Goal: Task Accomplishment & Management: Complete application form

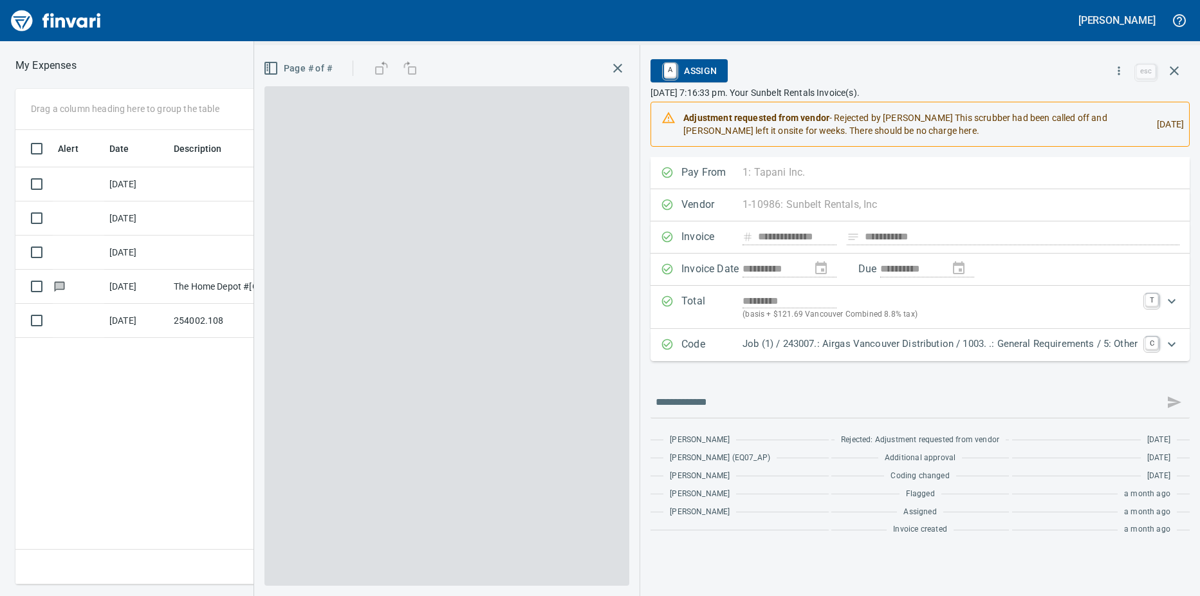
scroll to position [445, 838]
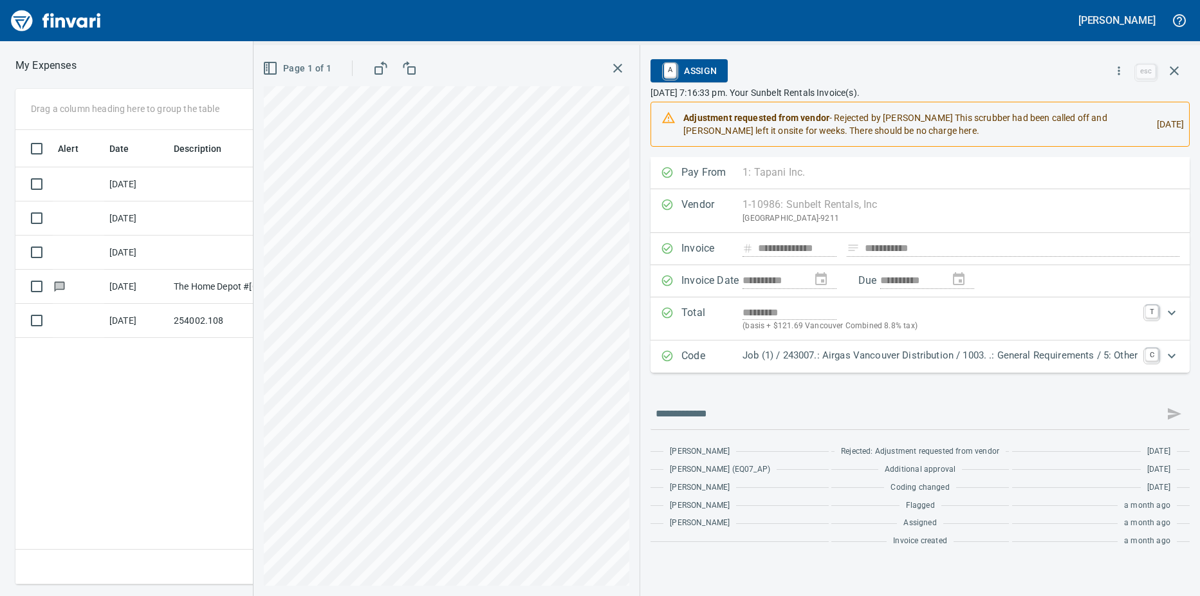
click at [219, 430] on div "Alert Date Description Employee Amount Coding [DATE] AP Invoices $ 230.00 Job (…" at bounding box center [438, 357] width 847 height 455
click at [1177, 73] on icon "button" at bounding box center [1174, 70] width 15 height 15
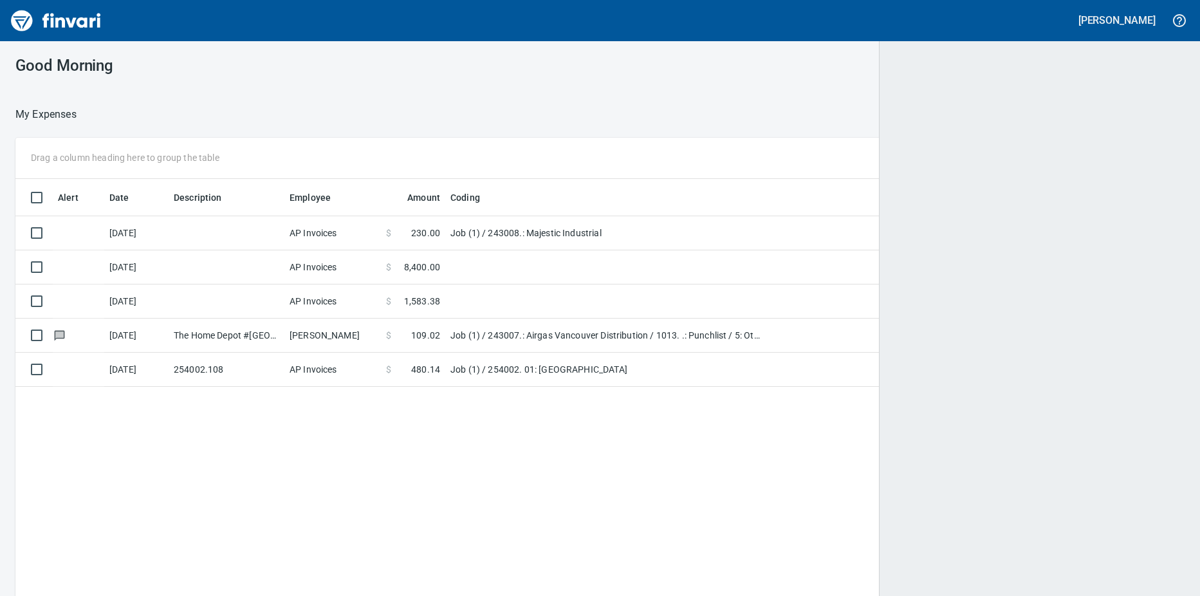
scroll to position [1, 1]
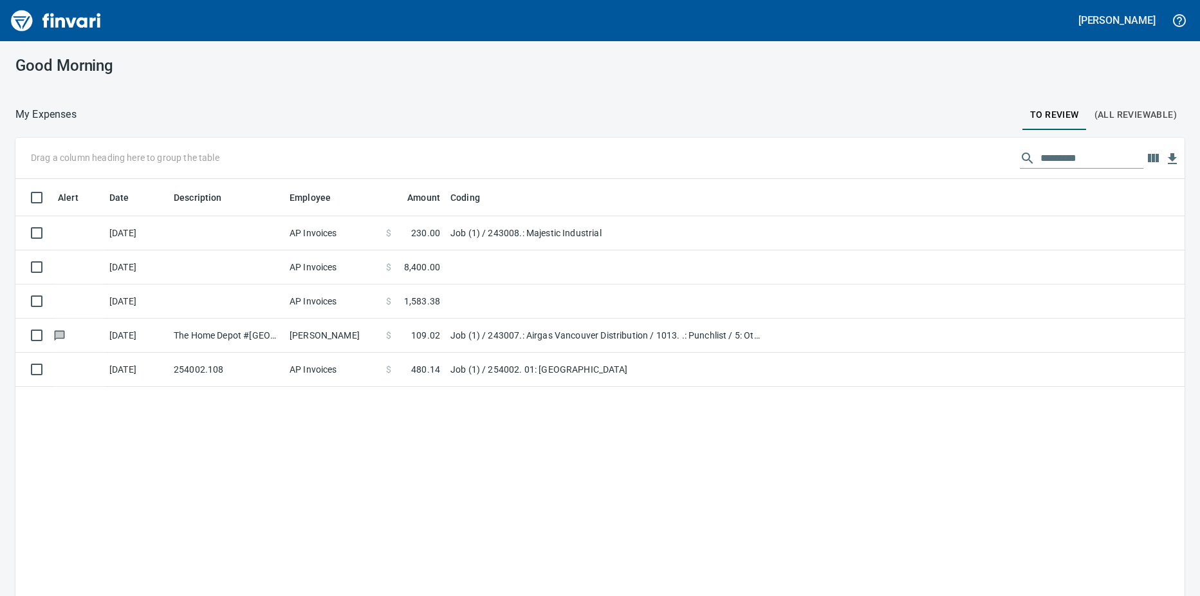
click at [259, 233] on td at bounding box center [227, 233] width 116 height 34
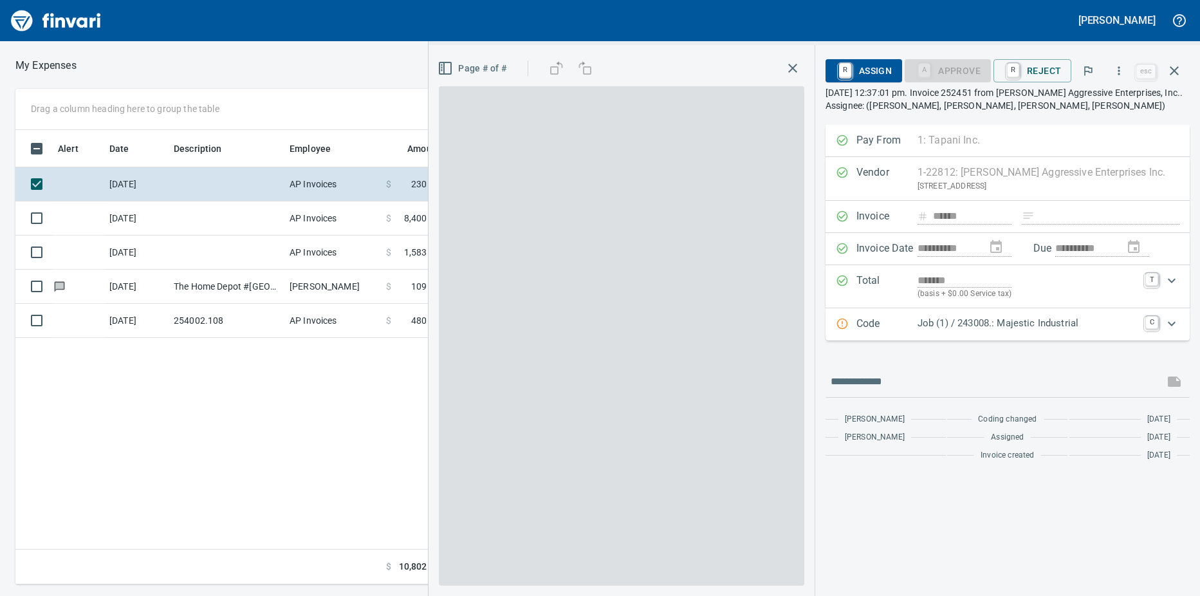
scroll to position [445, 838]
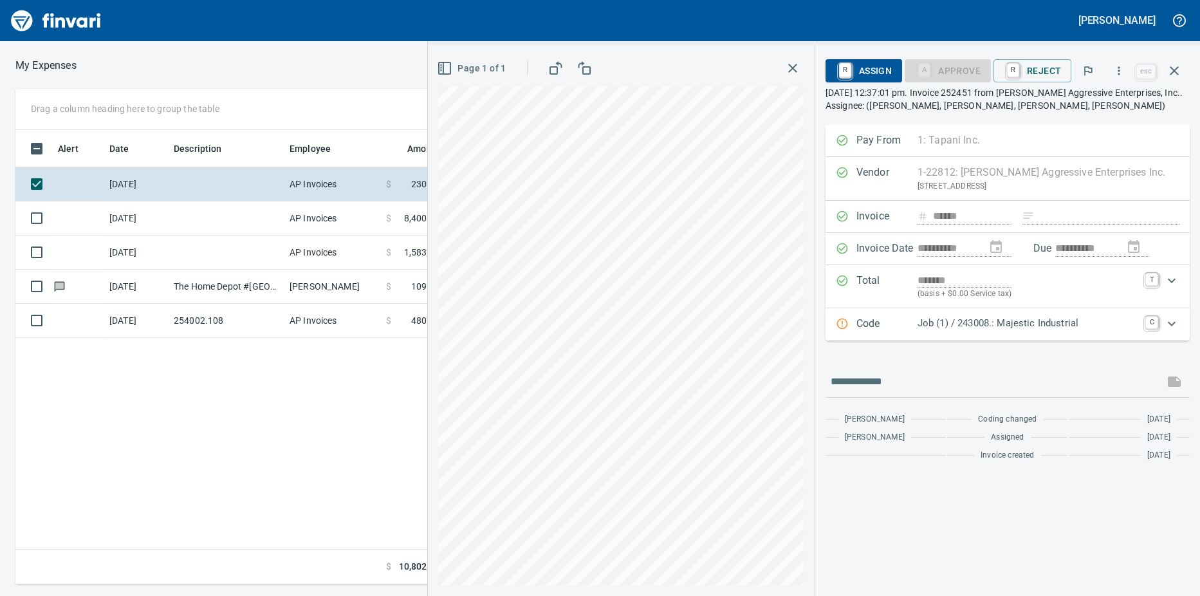
click at [1170, 325] on icon "Expand" at bounding box center [1171, 323] width 15 height 15
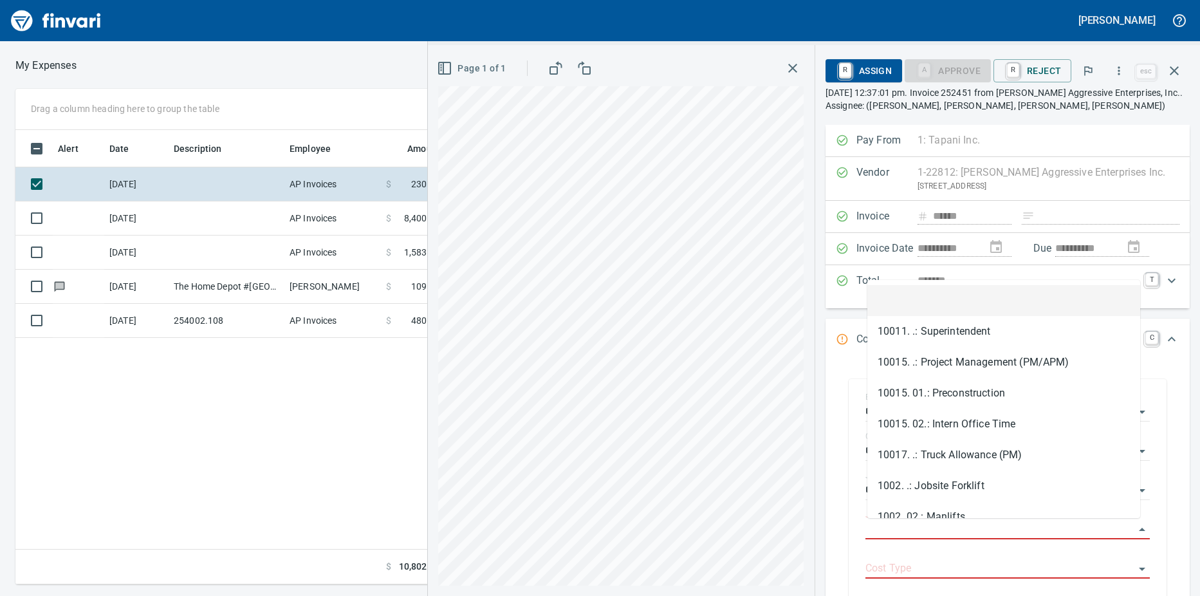
click at [898, 523] on input "Job Phase" at bounding box center [999, 530] width 269 height 18
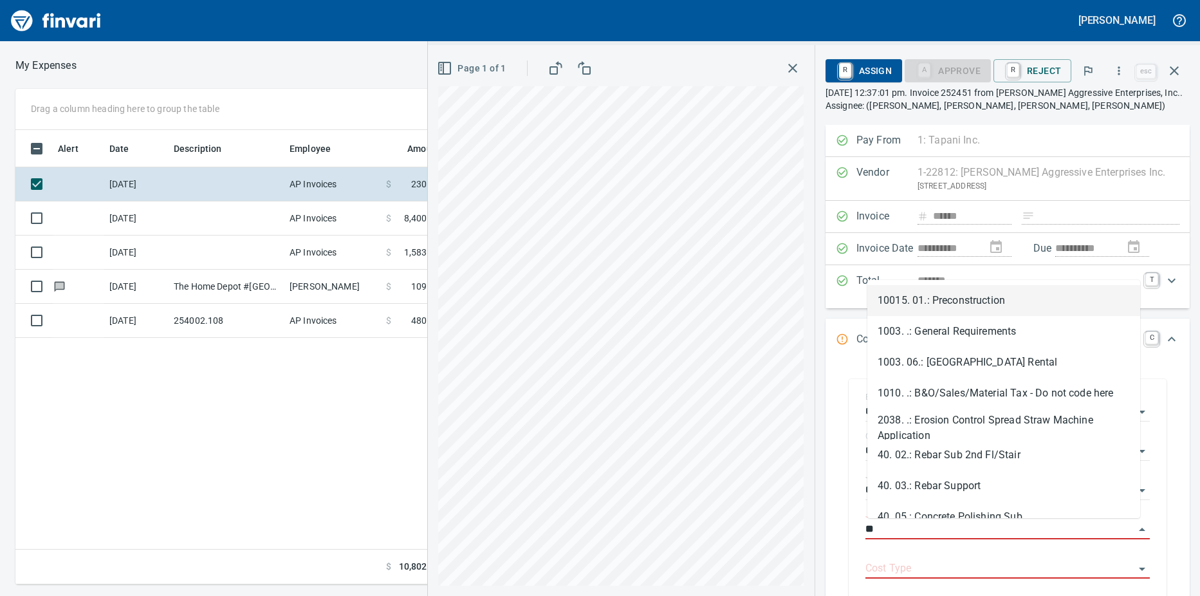
type input "*"
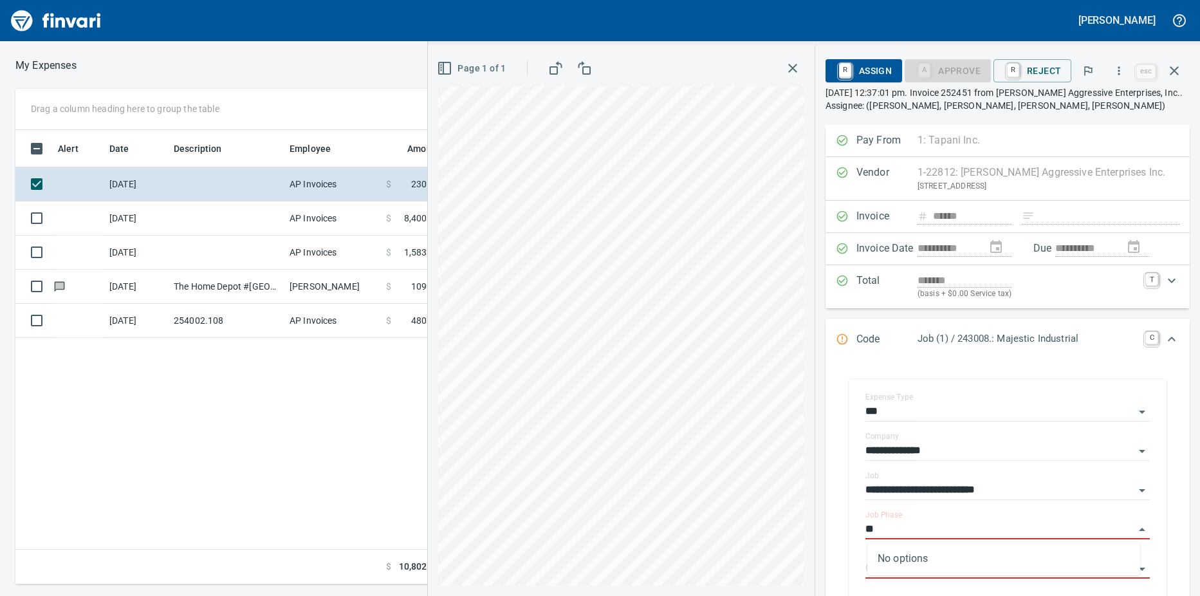
type input "*"
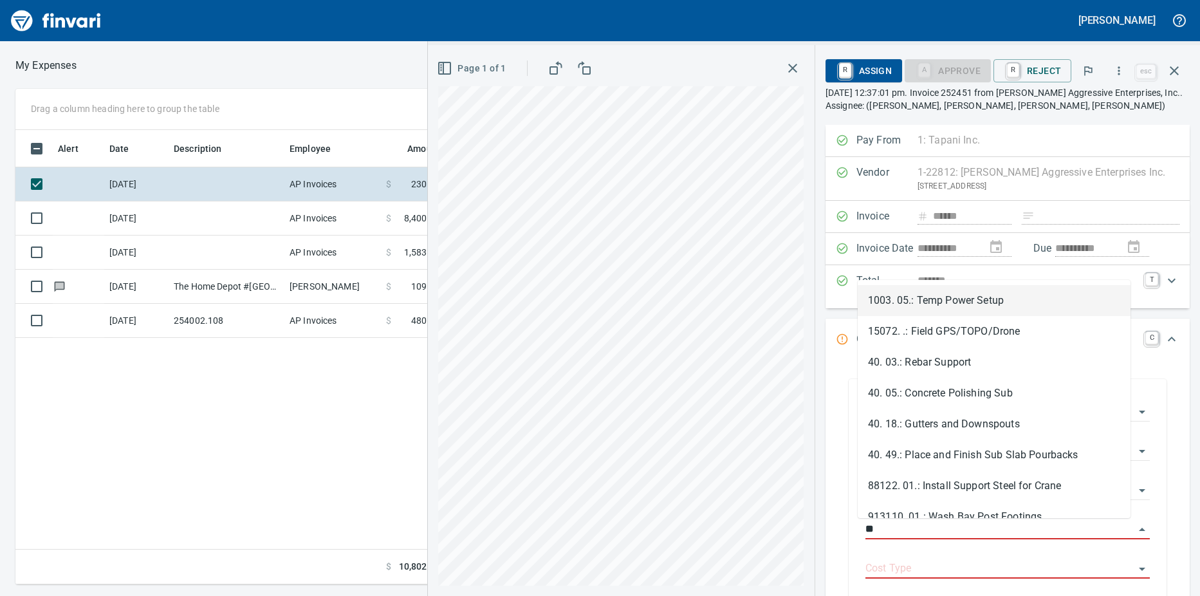
type input "*"
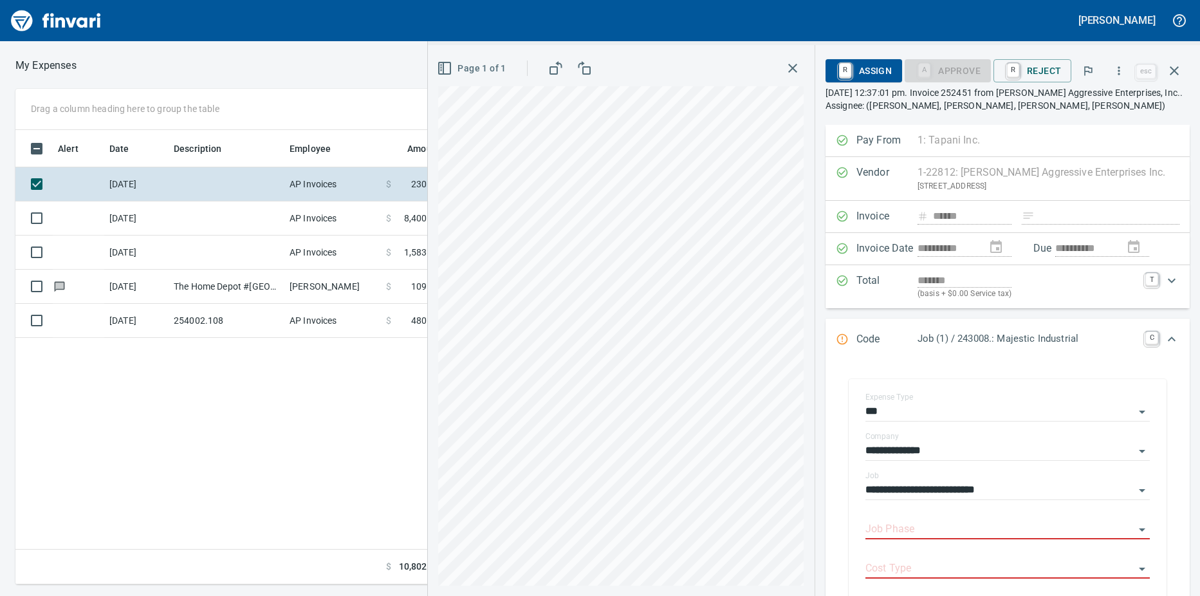
click at [894, 529] on input "Job Phase" at bounding box center [999, 530] width 269 height 18
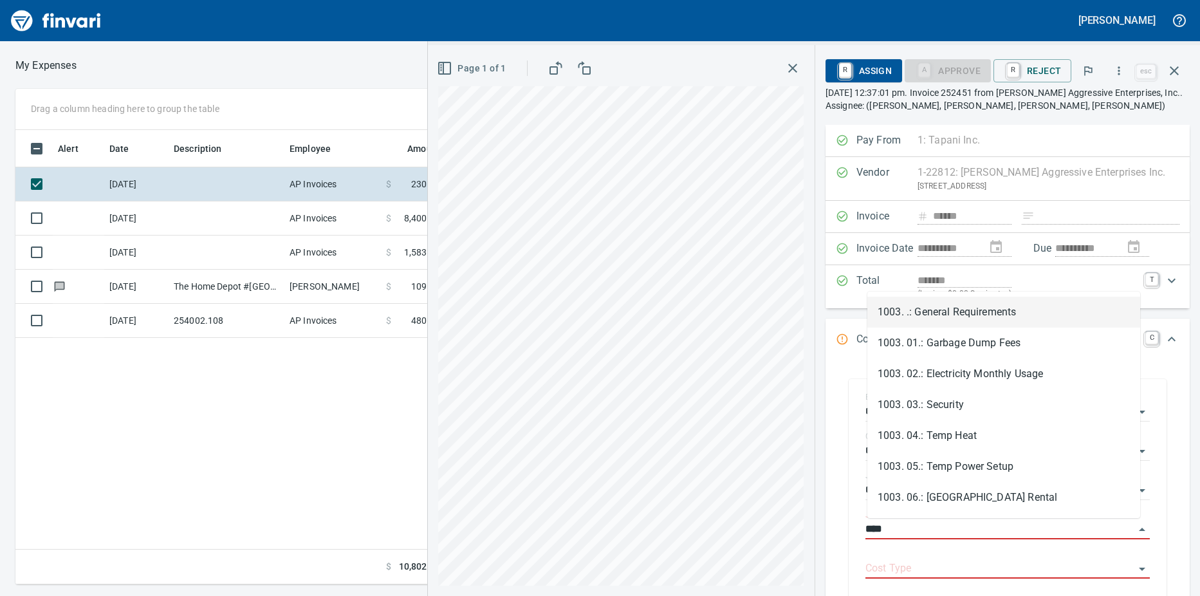
click at [943, 315] on li "1003. .: General Requirements" at bounding box center [1003, 312] width 273 height 31
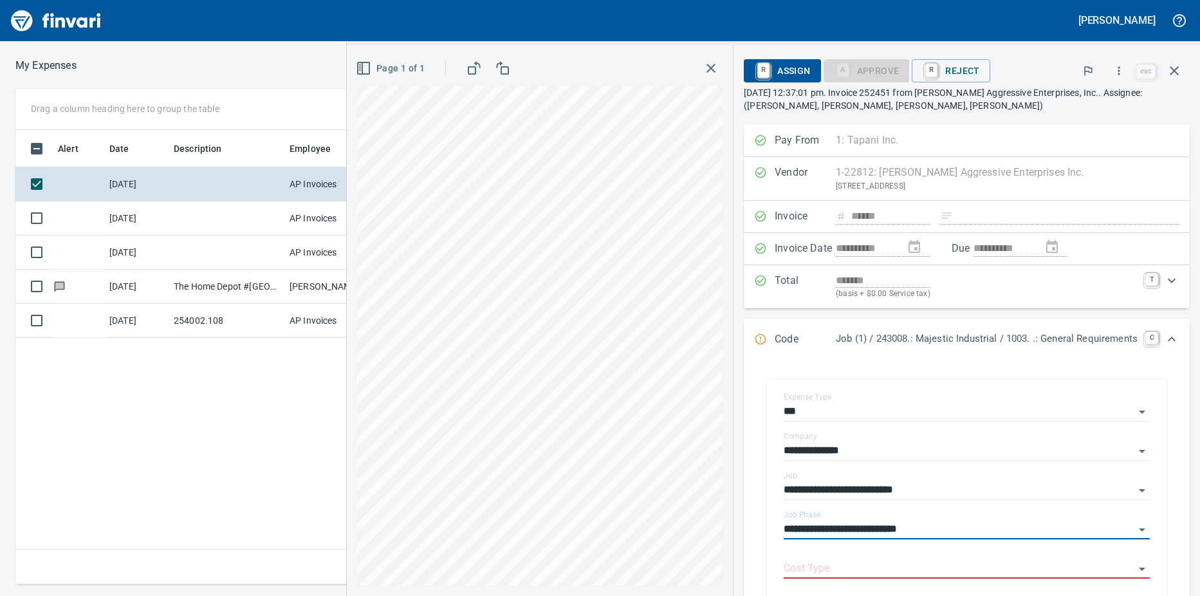
scroll to position [129, 0]
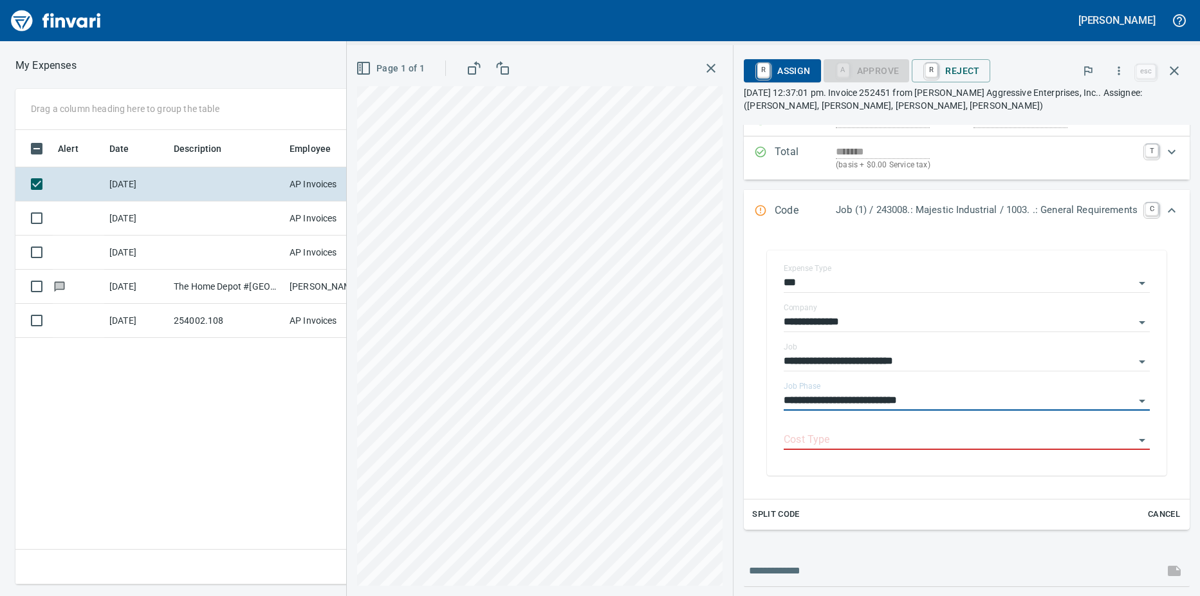
type input "**********"
click at [818, 436] on input "Cost Type" at bounding box center [959, 440] width 351 height 18
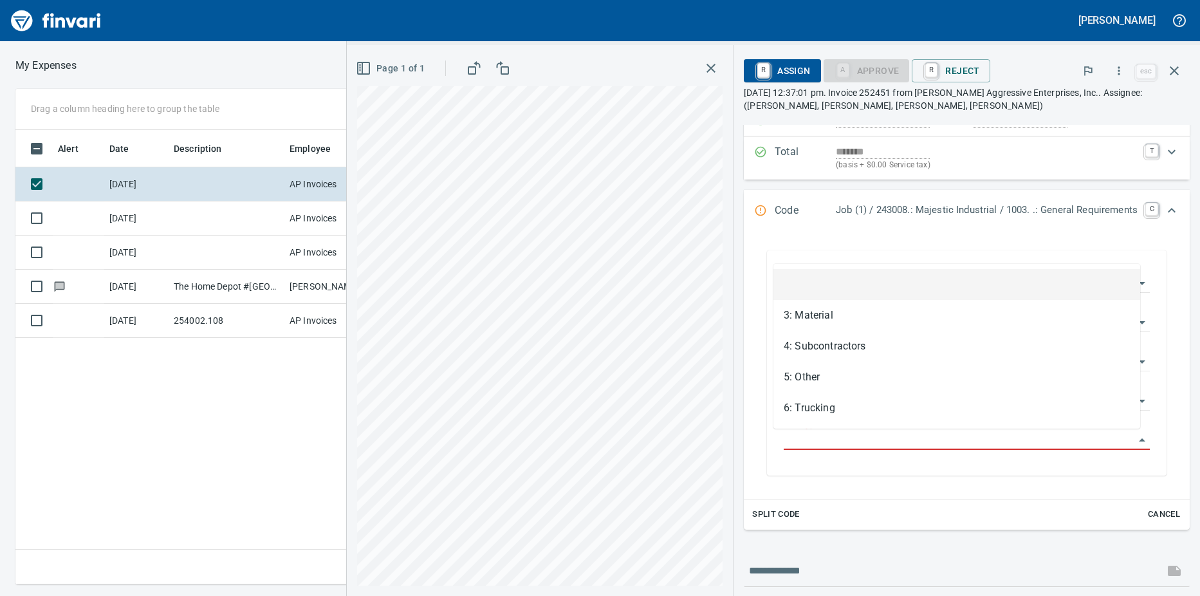
scroll to position [445, 838]
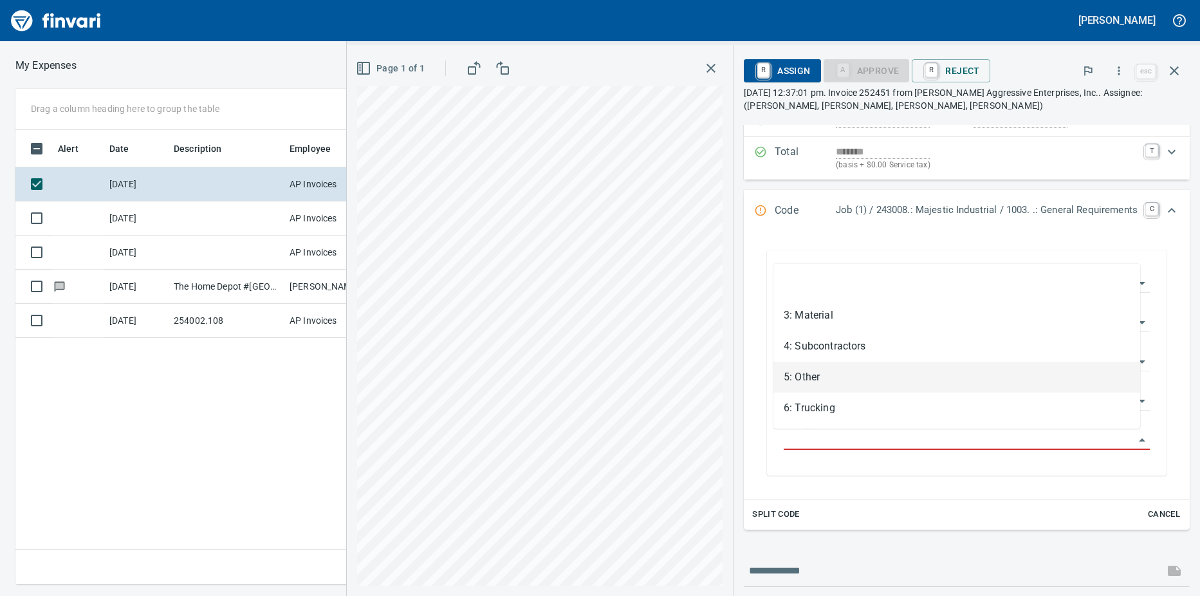
click at [825, 376] on li "5: Other" at bounding box center [956, 377] width 367 height 31
type input "********"
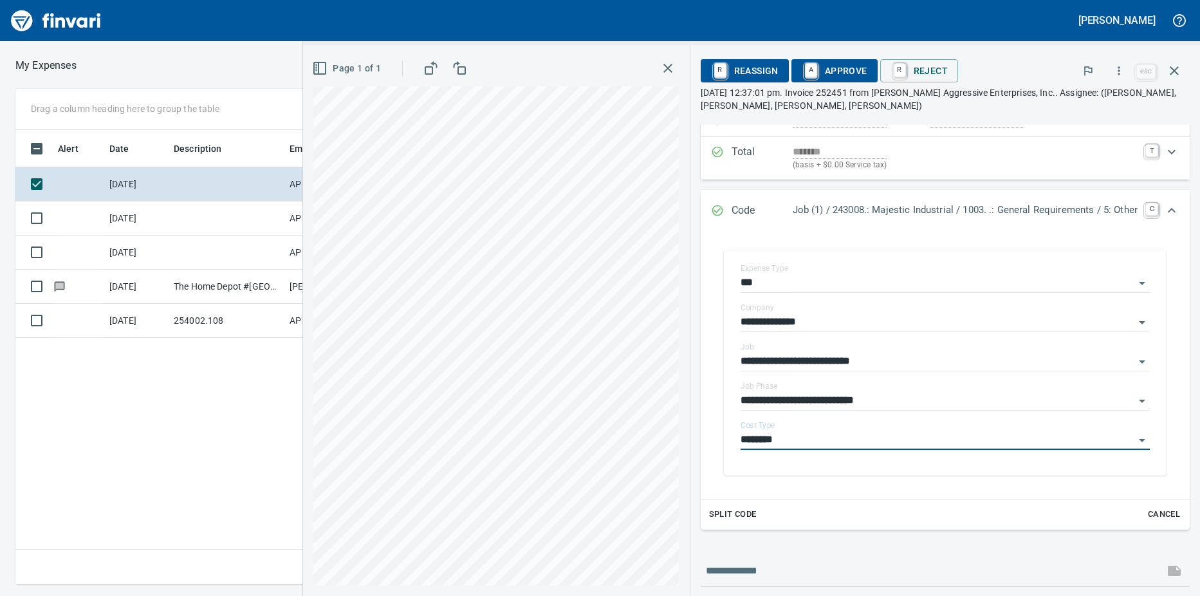
click at [805, 67] on link "A" at bounding box center [811, 70] width 12 height 14
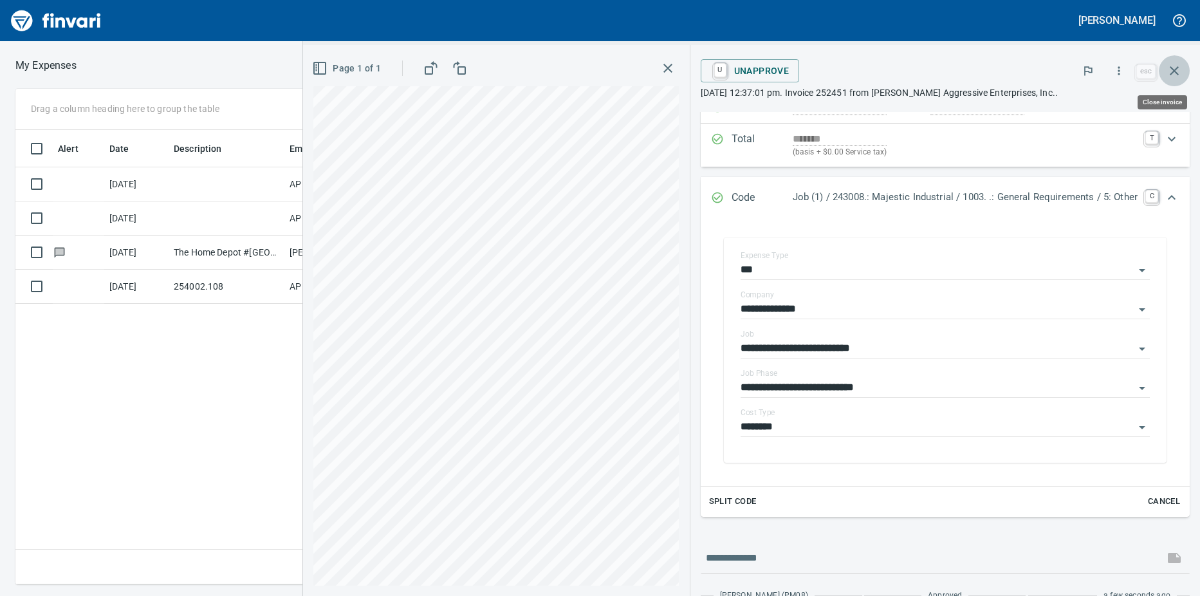
click at [1167, 72] on icon "button" at bounding box center [1174, 70] width 15 height 15
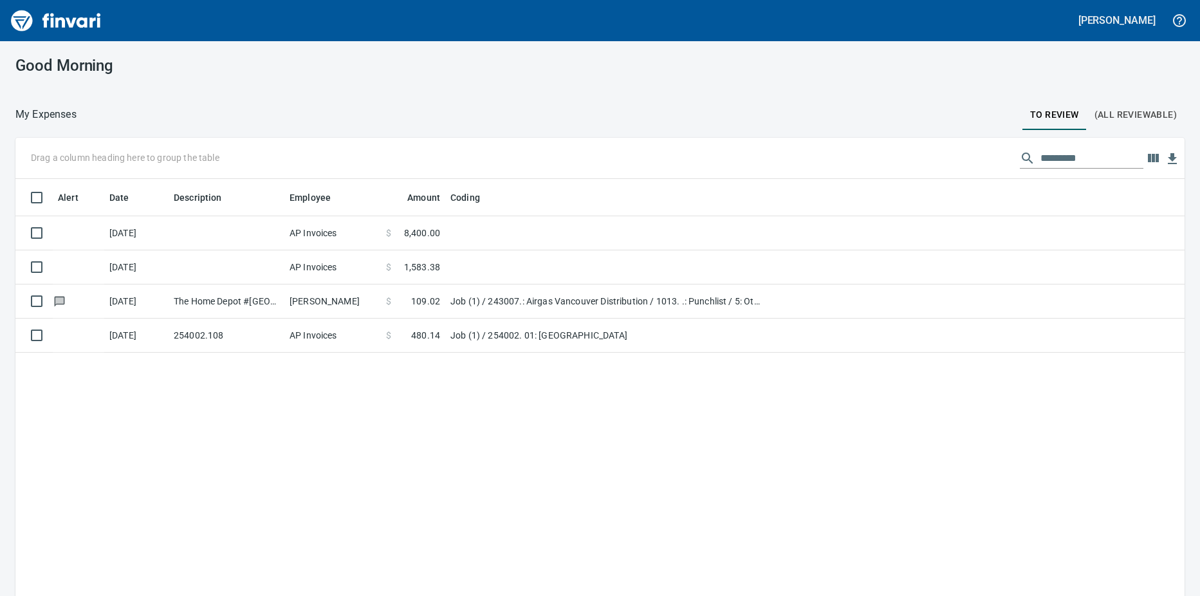
scroll to position [1, 1]
click at [466, 235] on td at bounding box center [606, 233] width 322 height 34
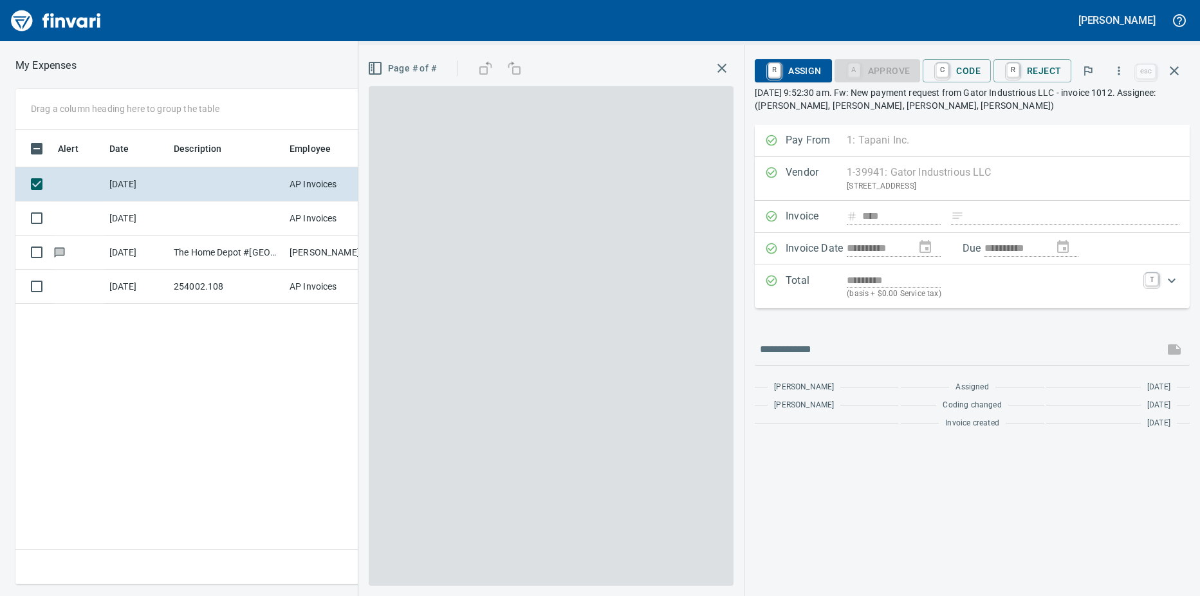
scroll to position [445, 838]
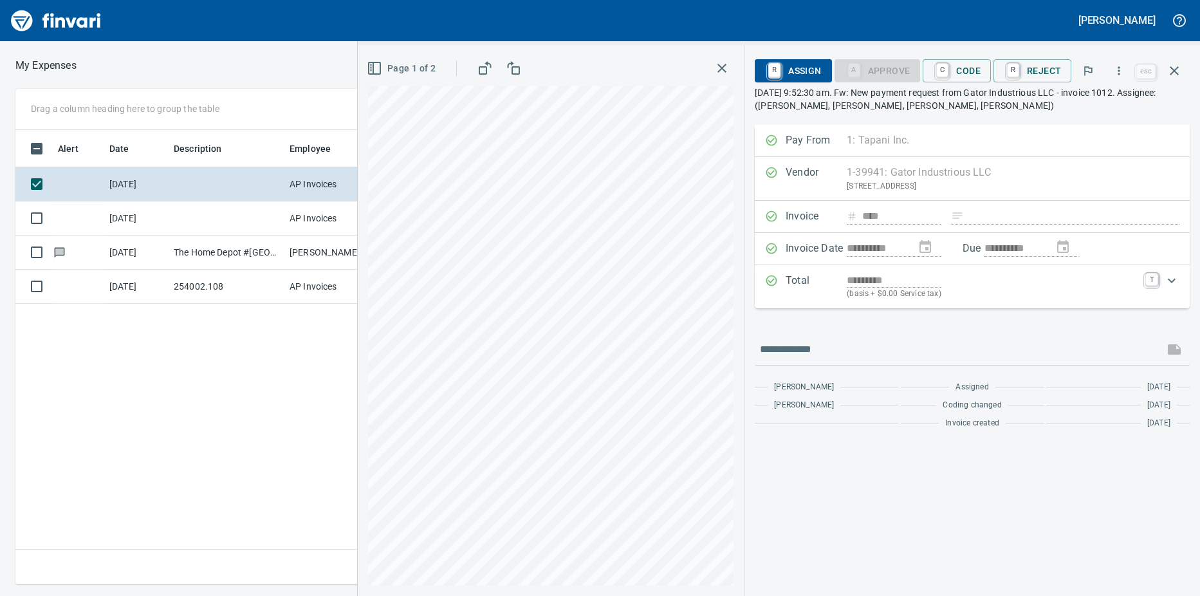
click at [948, 73] on link "C" at bounding box center [942, 70] width 12 height 14
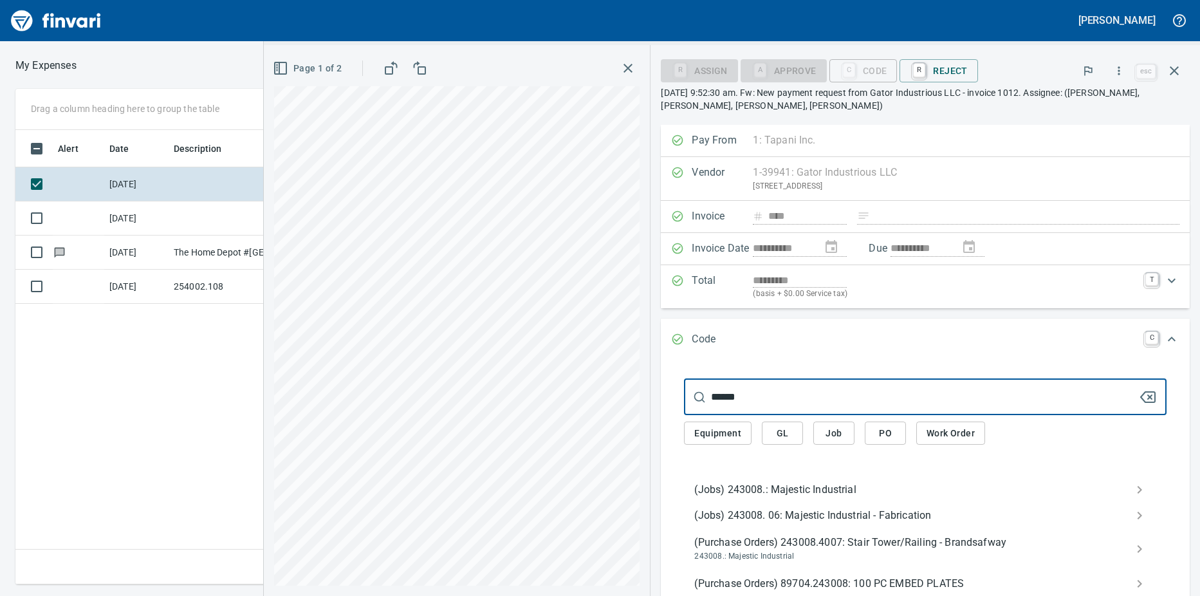
type input "******"
click at [759, 486] on span "(Jobs) 243008.: Majestic Industrial" at bounding box center [914, 489] width 441 height 15
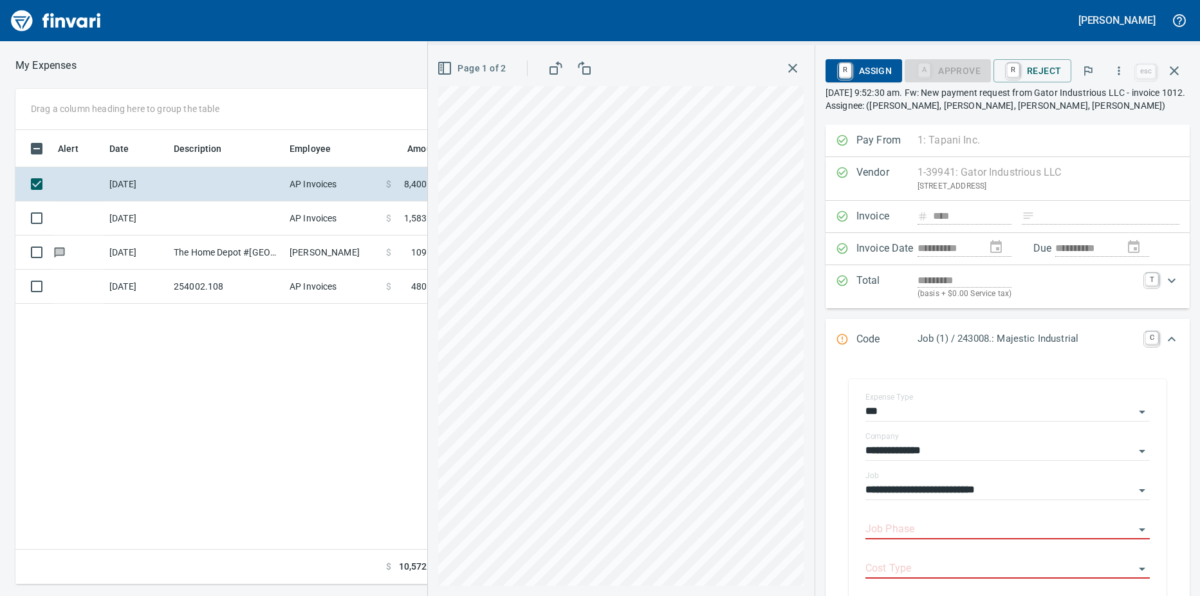
click at [890, 521] on body "**********" at bounding box center [600, 298] width 1200 height 596
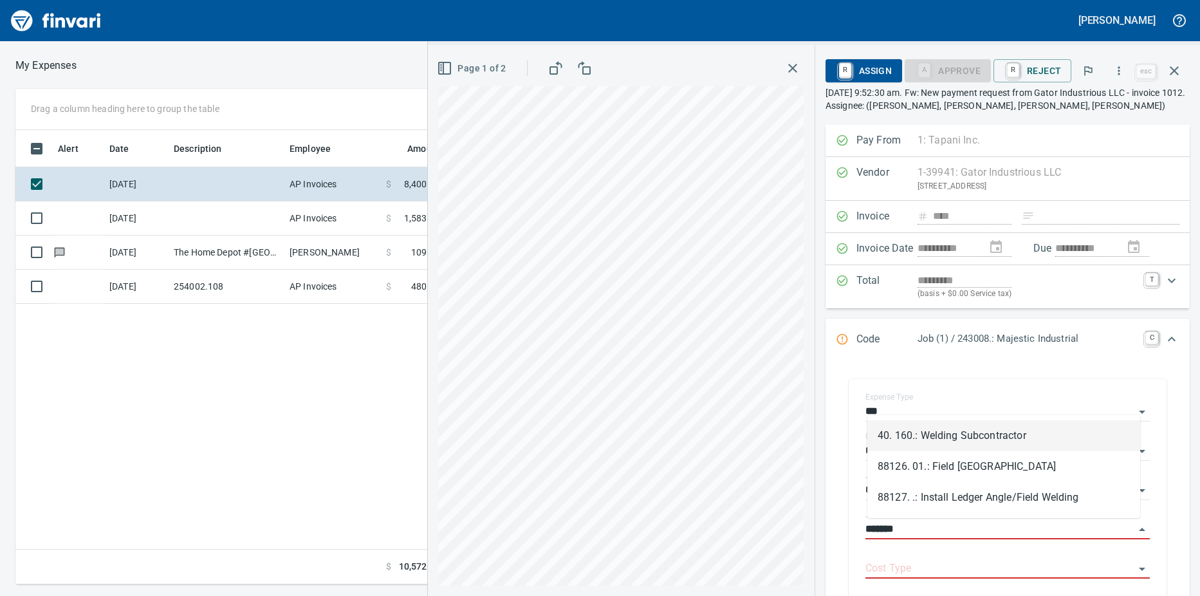
click at [948, 438] on li "40. 160.: Welding Subcontractor" at bounding box center [1003, 435] width 273 height 31
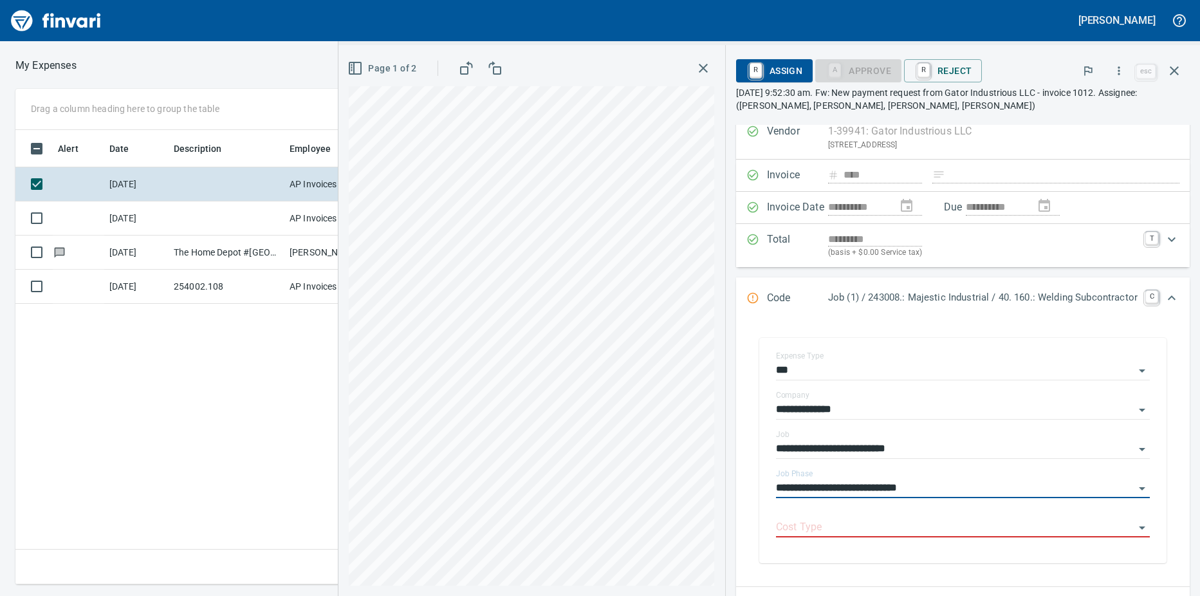
scroll to position [64, 0]
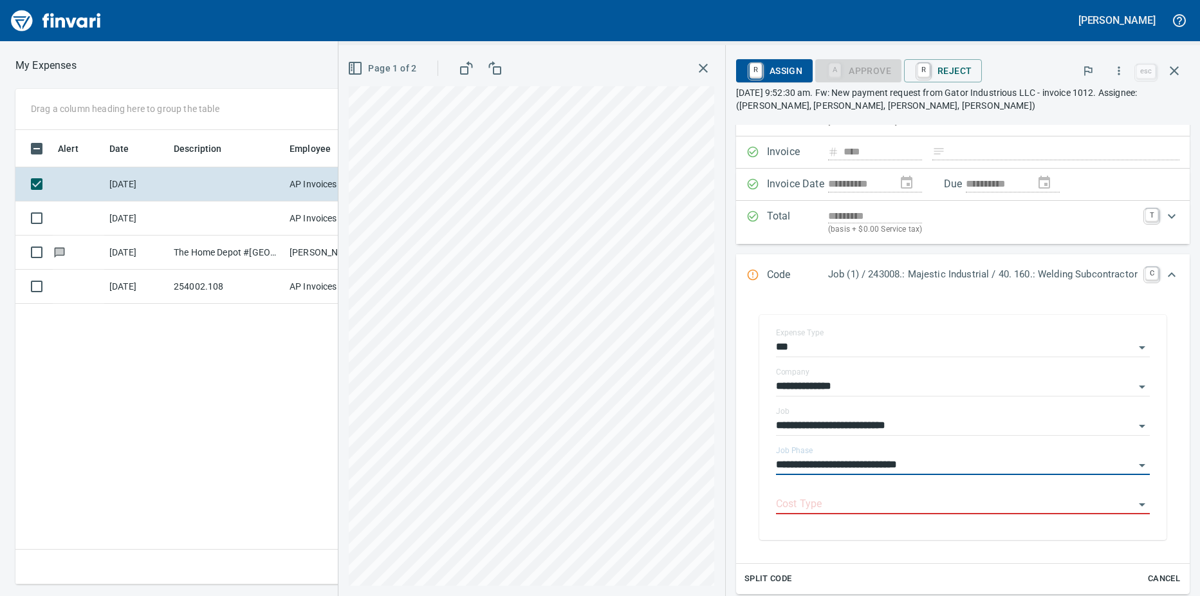
type input "**********"
click at [802, 495] on body "**********" at bounding box center [600, 298] width 1200 height 596
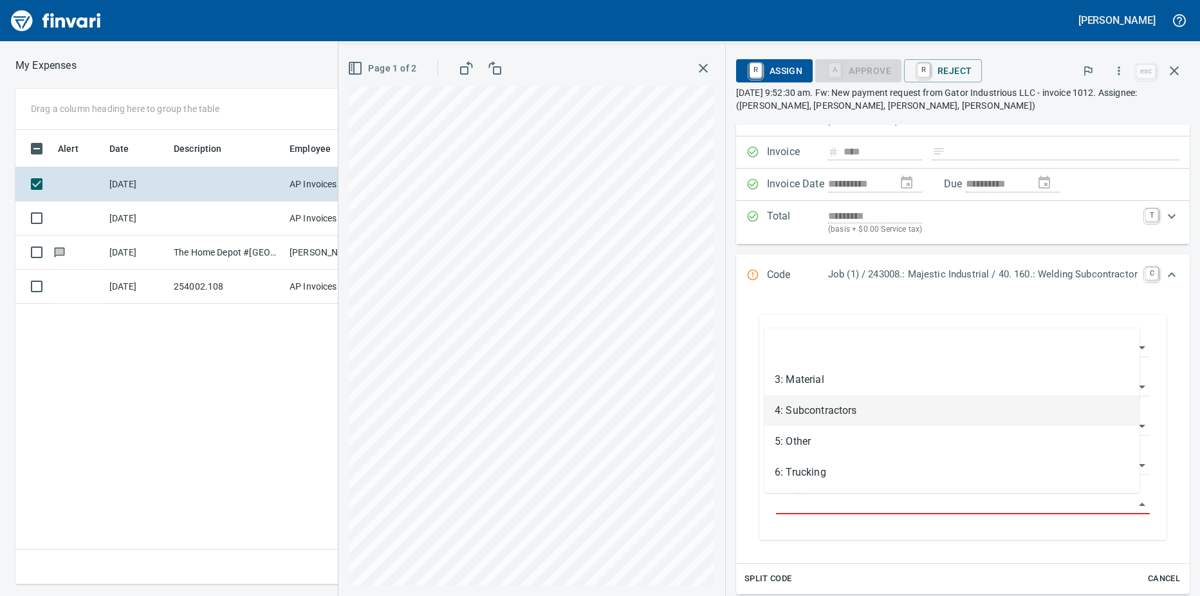
click at [831, 410] on li "4: Subcontractors" at bounding box center [951, 410] width 375 height 31
type input "**********"
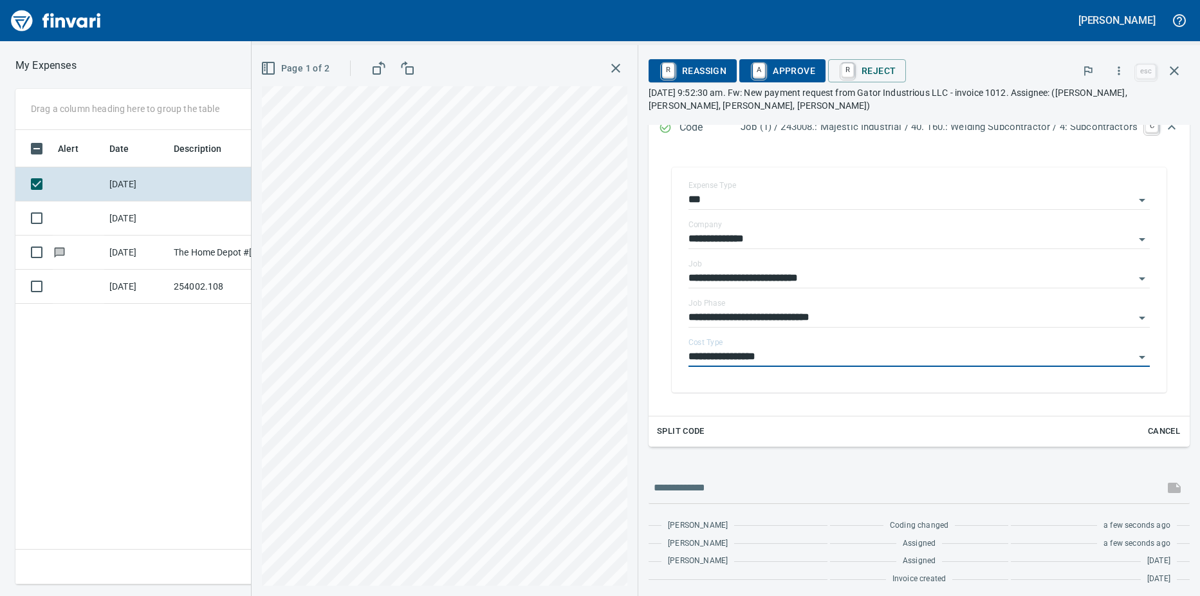
scroll to position [217, 0]
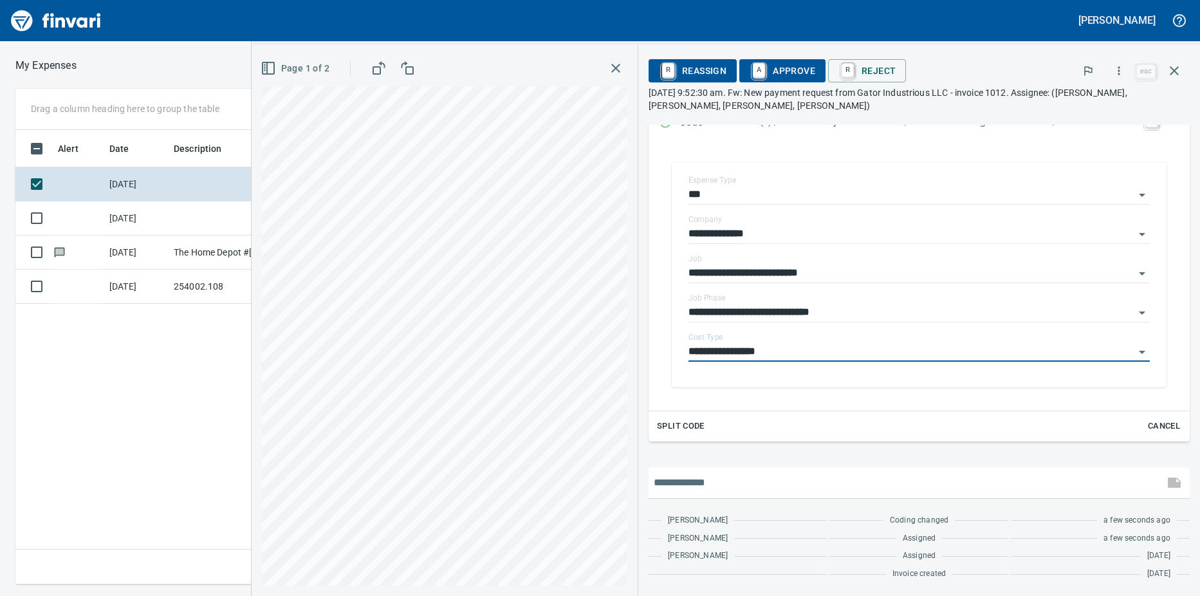
click at [685, 479] on input "text" at bounding box center [906, 482] width 505 height 21
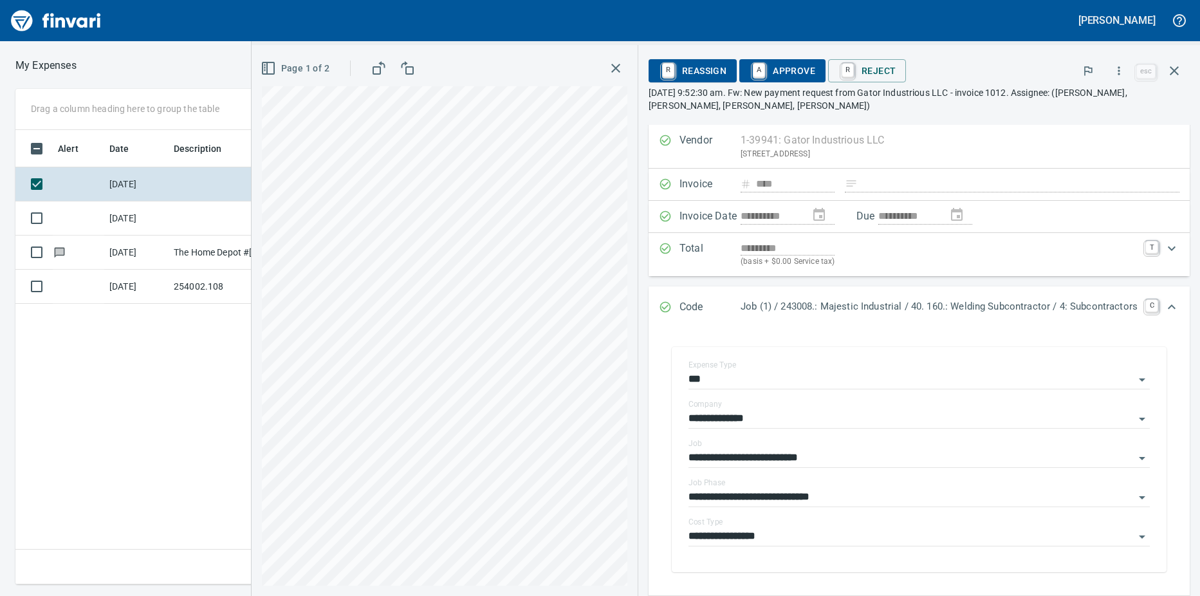
scroll to position [0, 0]
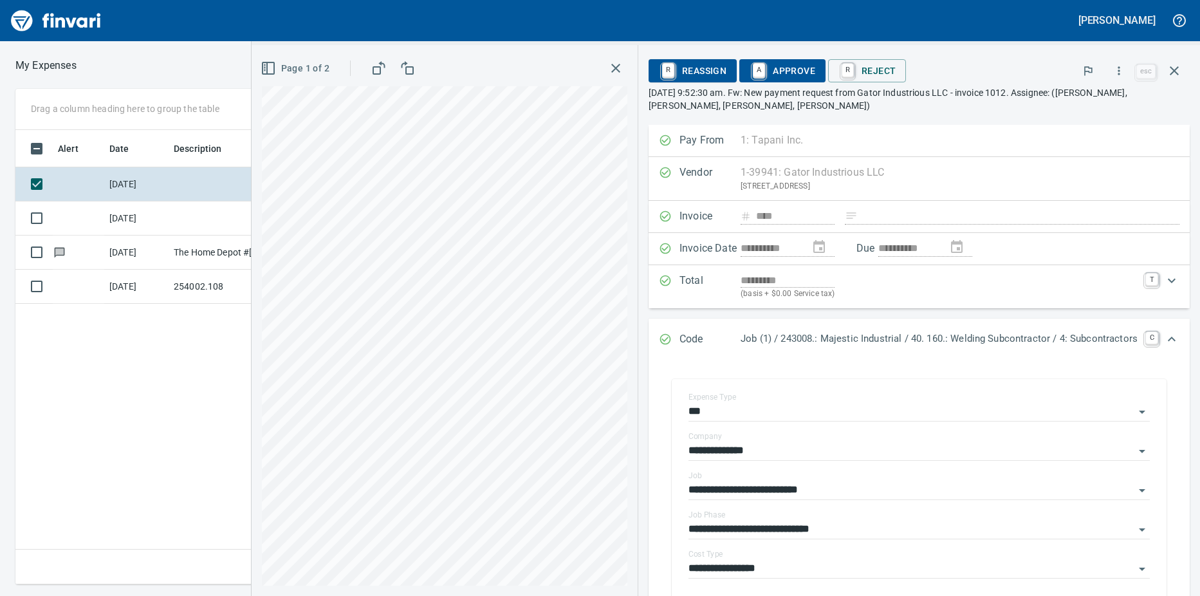
type input "**********"
click at [753, 70] on link "A" at bounding box center [759, 70] width 12 height 14
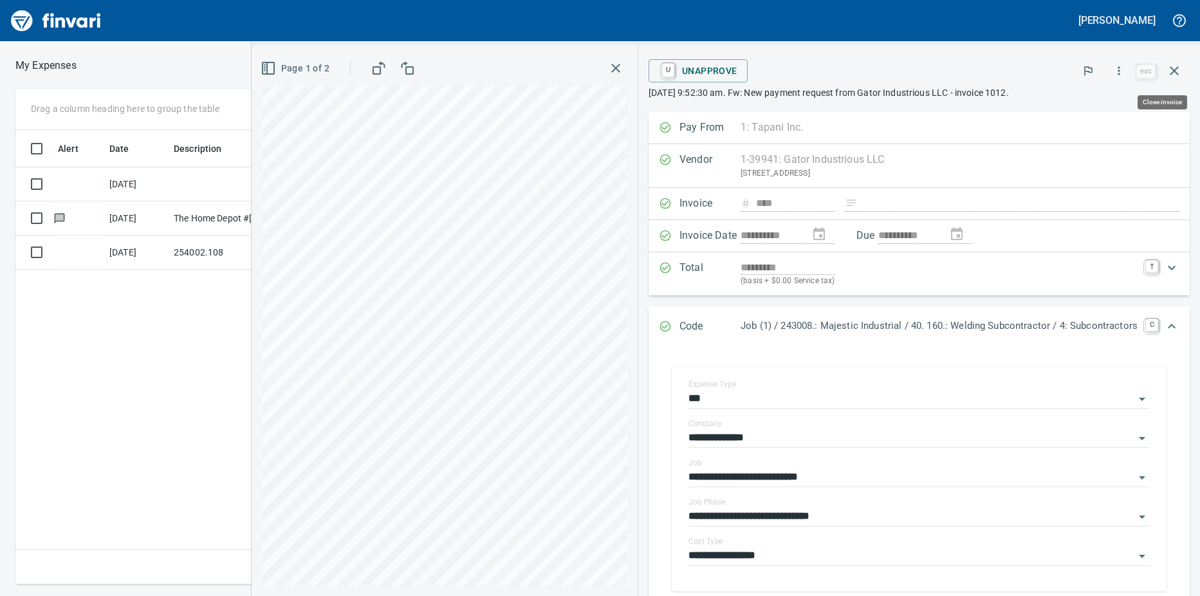
click at [1170, 69] on icon "button" at bounding box center [1174, 70] width 15 height 15
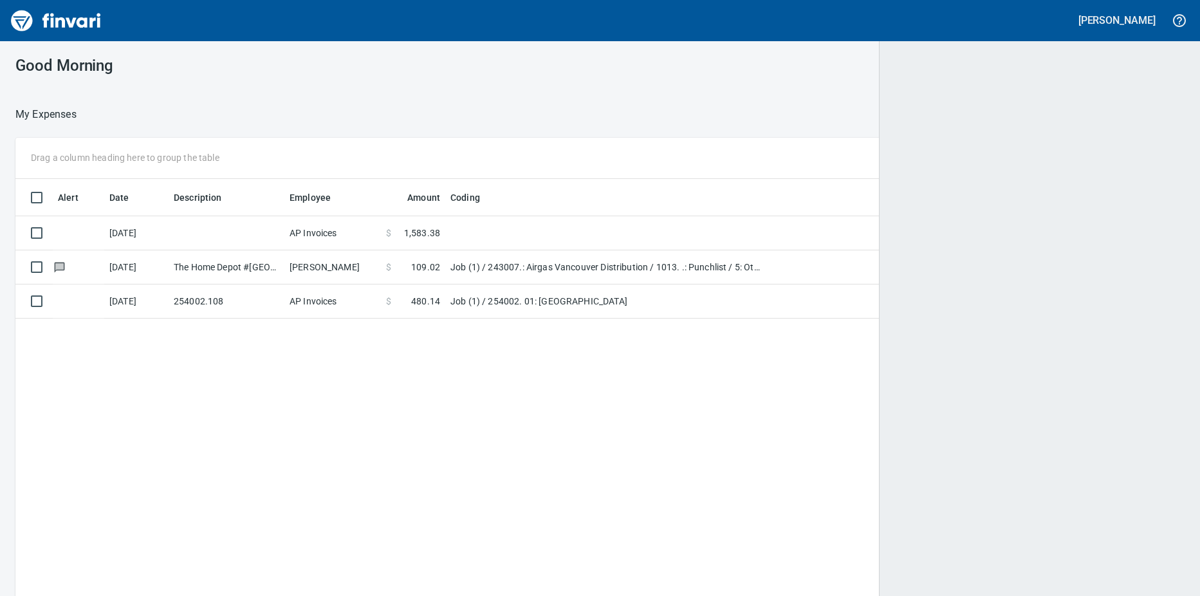
scroll to position [1, 1]
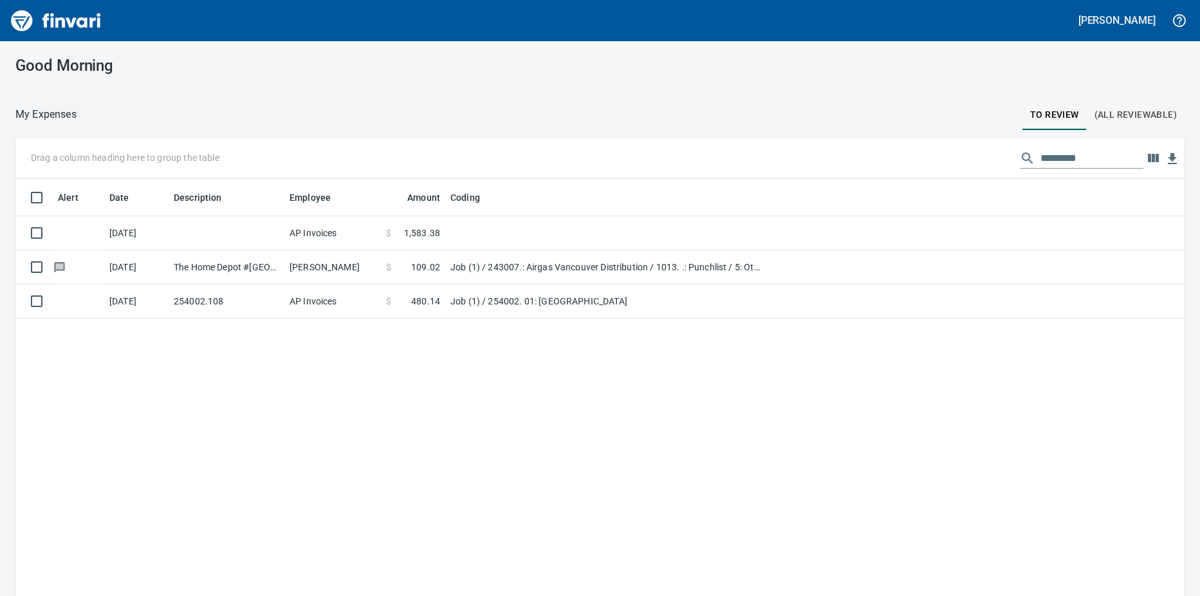
click at [447, 232] on td at bounding box center [606, 233] width 322 height 34
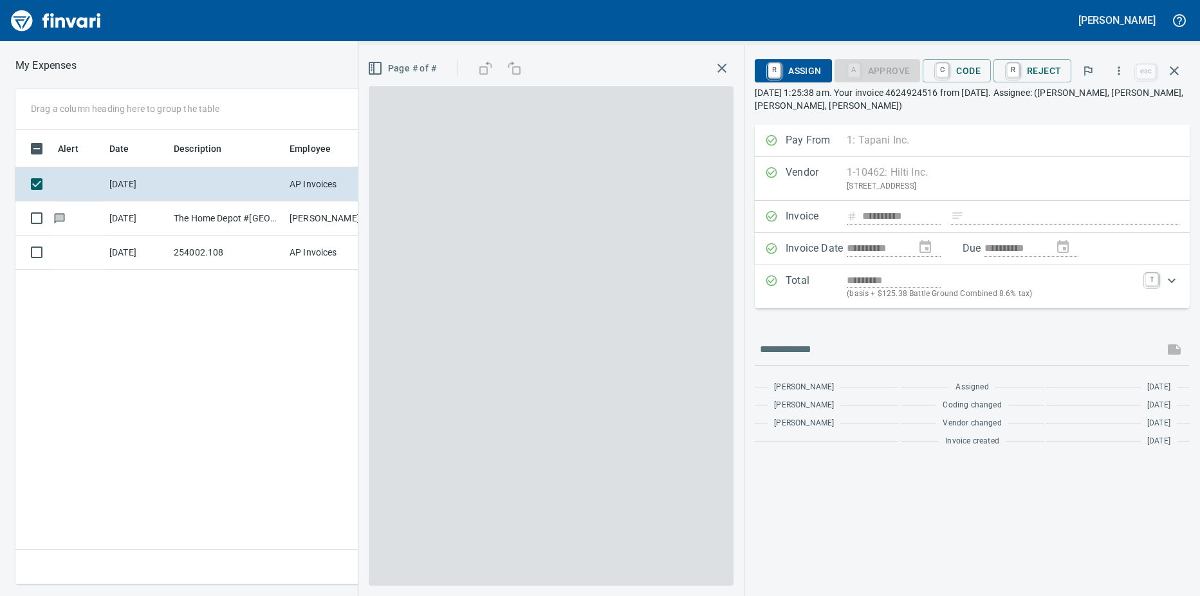
scroll to position [445, 838]
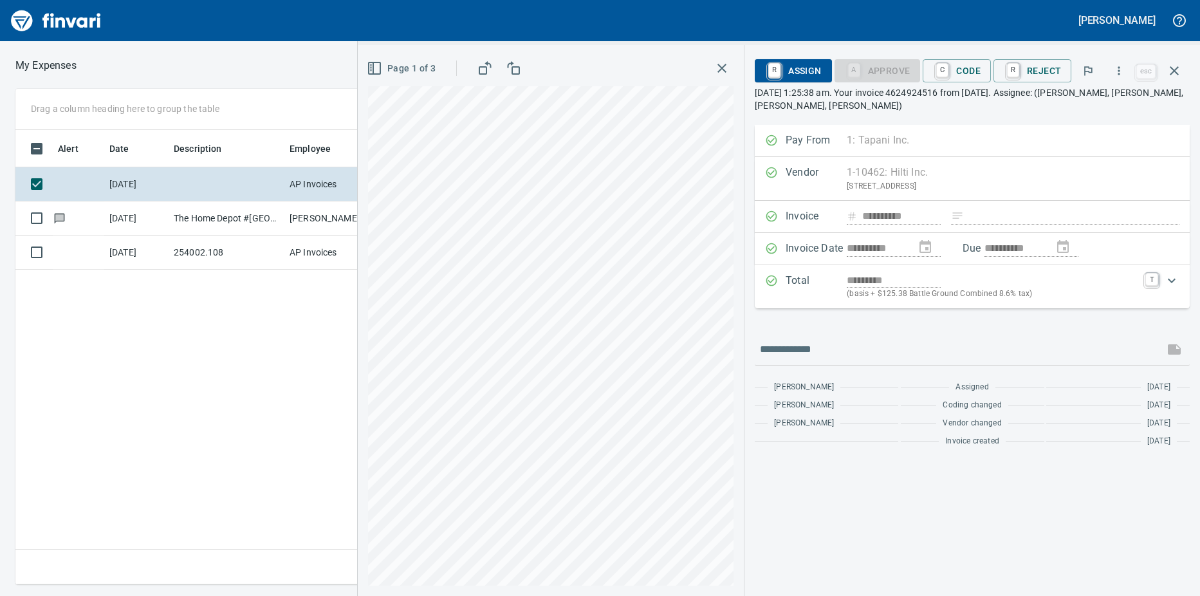
click at [161, 221] on td "[DATE]" at bounding box center [136, 218] width 64 height 34
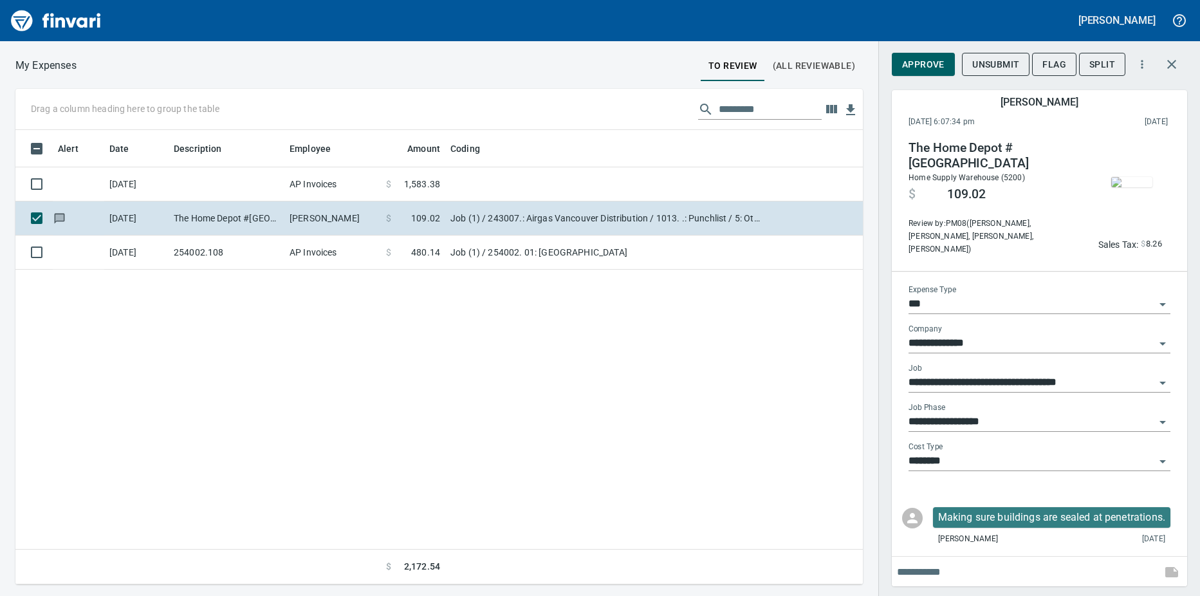
click at [156, 252] on td "[DATE]" at bounding box center [136, 252] width 64 height 34
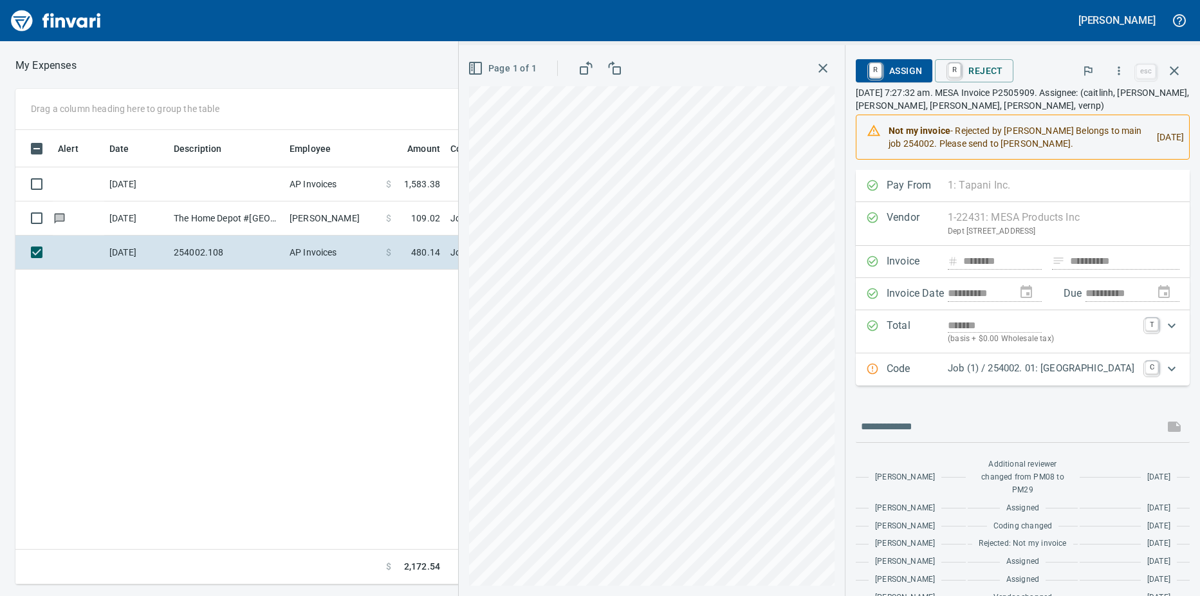
click at [146, 180] on td "[DATE]" at bounding box center [136, 184] width 64 height 34
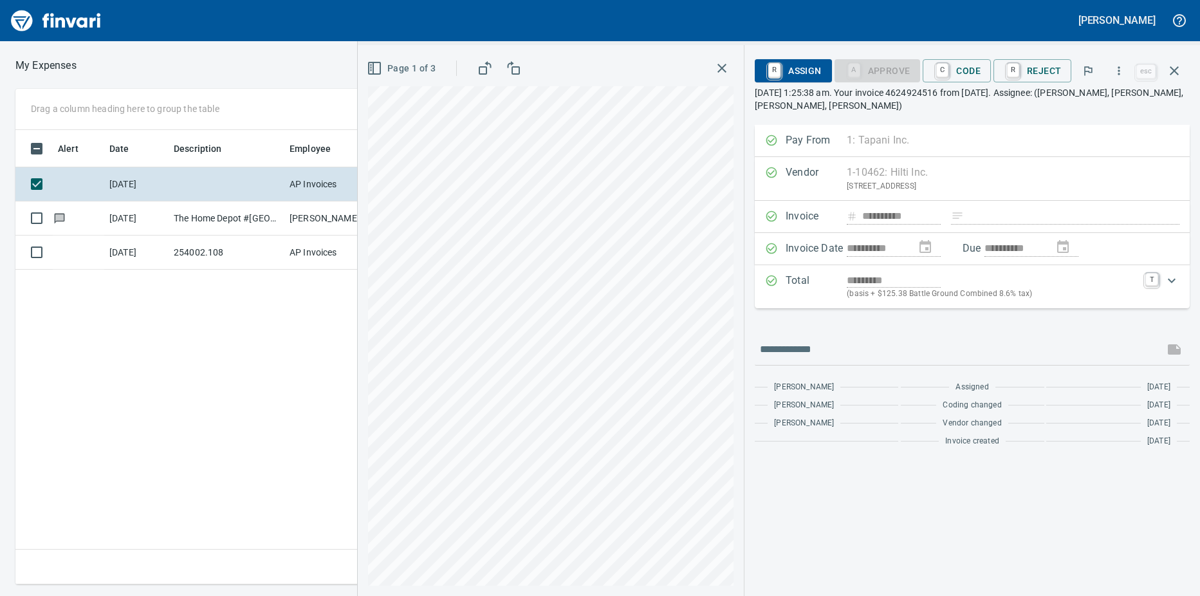
scroll to position [445, 838]
click at [1118, 68] on icon "button" at bounding box center [1118, 70] width 13 height 13
click at [1099, 108] on span "Download" at bounding box center [1117, 107] width 124 height 15
